Goal: Task Accomplishment & Management: Complete application form

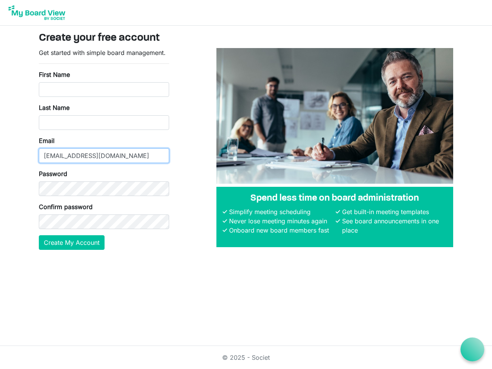
click at [104, 149] on input "[EMAIL_ADDRESS][DOMAIN_NAME]" at bounding box center [104, 155] width 130 height 15
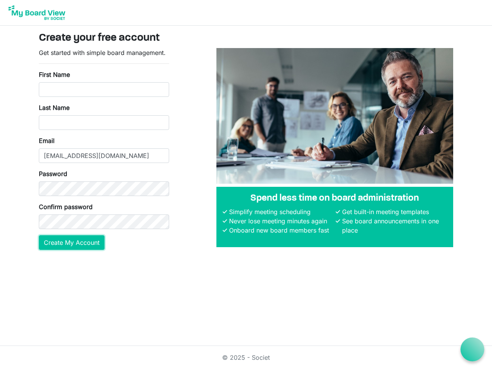
click at [72, 243] on button "Create My Account" at bounding box center [72, 242] width 66 height 15
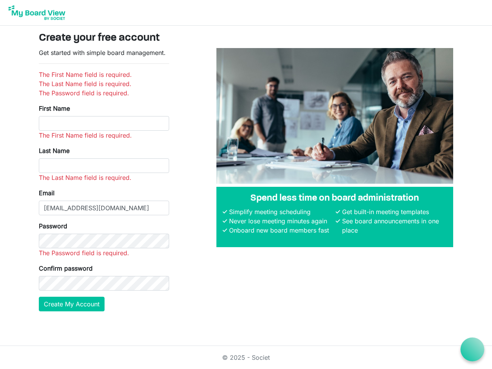
click at [473, 350] on icon at bounding box center [473, 350] width 10 height 10
